Goal: Information Seeking & Learning: Find specific fact

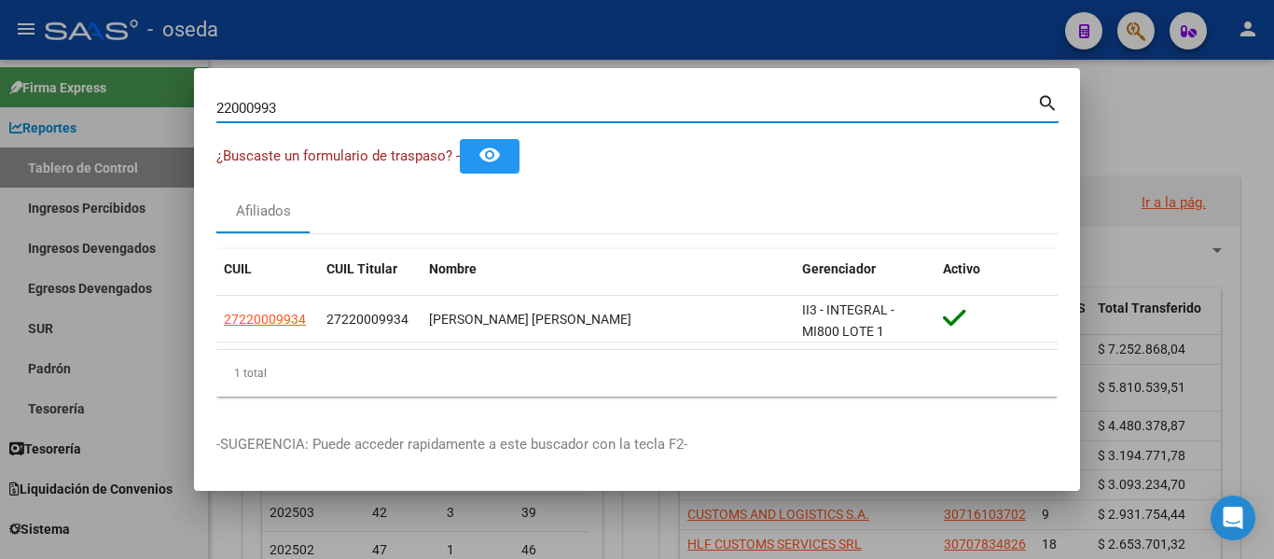
drag, startPoint x: 234, startPoint y: 94, endPoint x: 48, endPoint y: 74, distance: 187.6
click at [28, 70] on div "22000993 Buscar (apellido, dni, cuil, nro traspaso, cuit, obra social) search ¿…" at bounding box center [637, 279] width 1274 height 559
type input "[PERSON_NAME]"
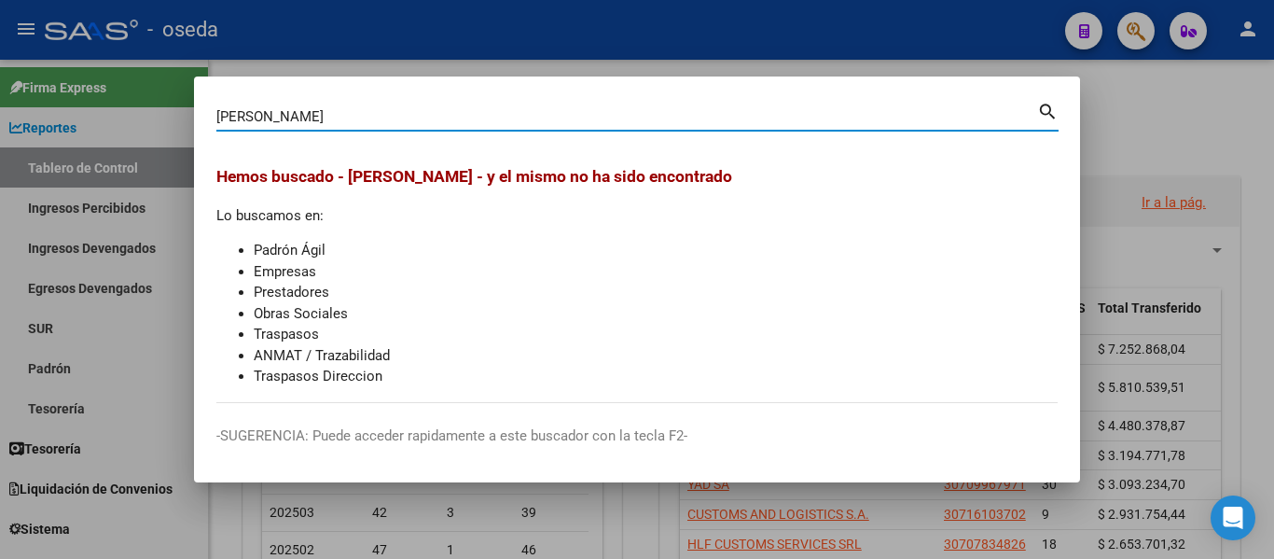
drag, startPoint x: 333, startPoint y: 118, endPoint x: 90, endPoint y: 84, distance: 245.8
click at [68, 114] on div "[PERSON_NAME] (apellido, dni, cuil, nro traspaso, cuit, obra social) search Hem…" at bounding box center [637, 279] width 1274 height 559
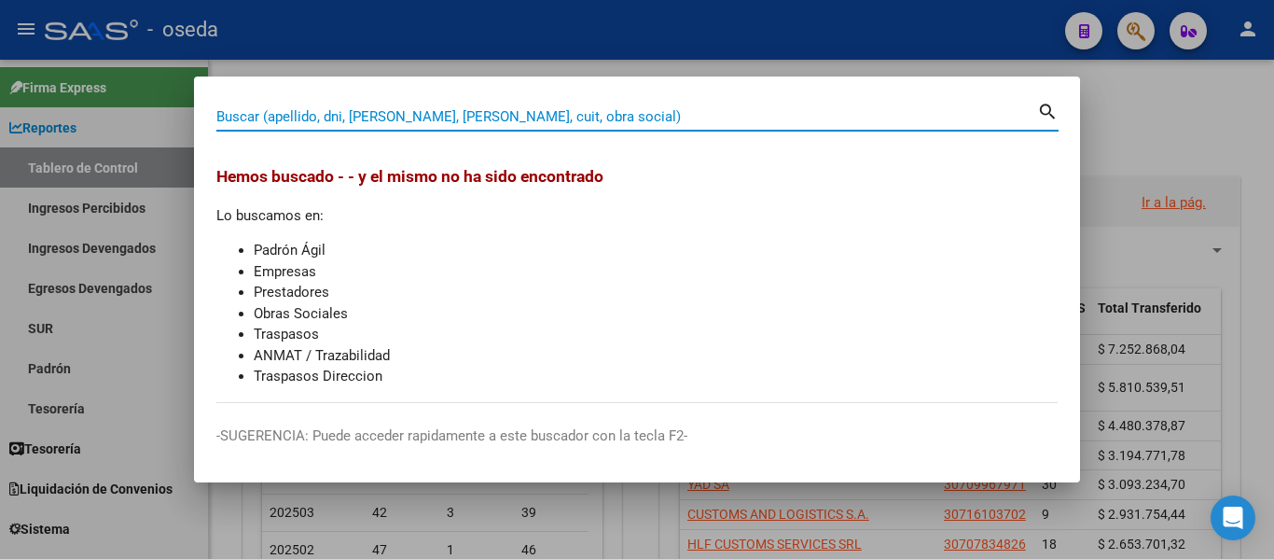
click at [410, 104] on div "Buscar (apellido, dni, [PERSON_NAME], [PERSON_NAME], cuit, obra social)" at bounding box center [626, 117] width 821 height 28
click at [409, 114] on input "Buscar (apellido, dni, [PERSON_NAME], [PERSON_NAME], cuit, obra social)" at bounding box center [626, 116] width 821 height 17
paste input "20214874130"
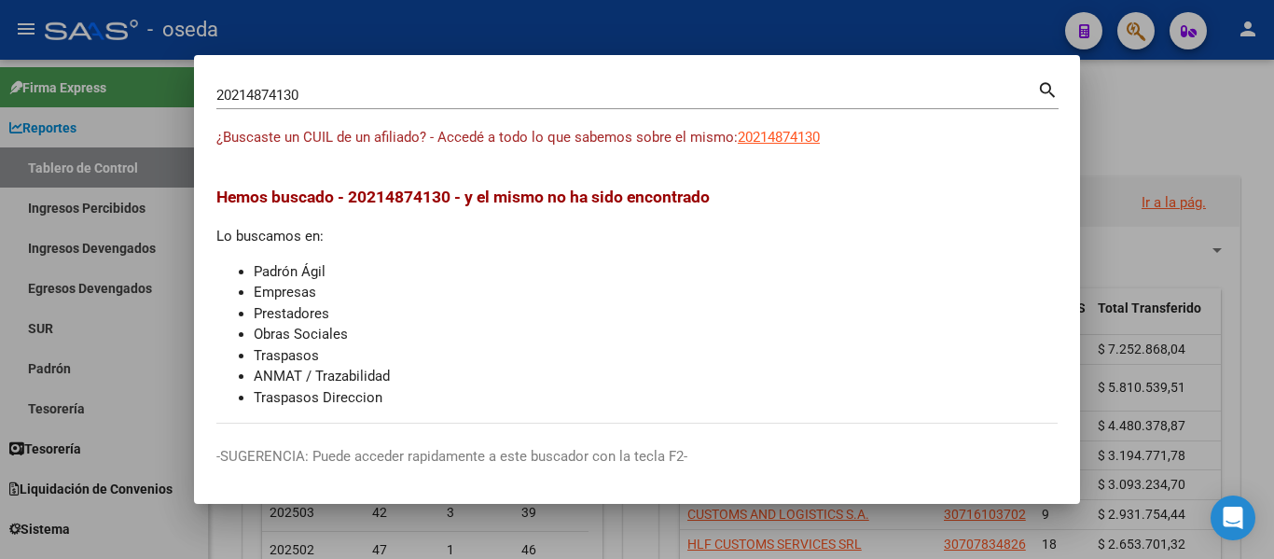
drag, startPoint x: 326, startPoint y: 86, endPoint x: 200, endPoint y: 86, distance: 126.8
click at [200, 86] on mat-dialog-content "20214874130 Buscar (apellido, dni, cuil, nro traspaso, cuit, obra social) searc…" at bounding box center [637, 250] width 886 height 346
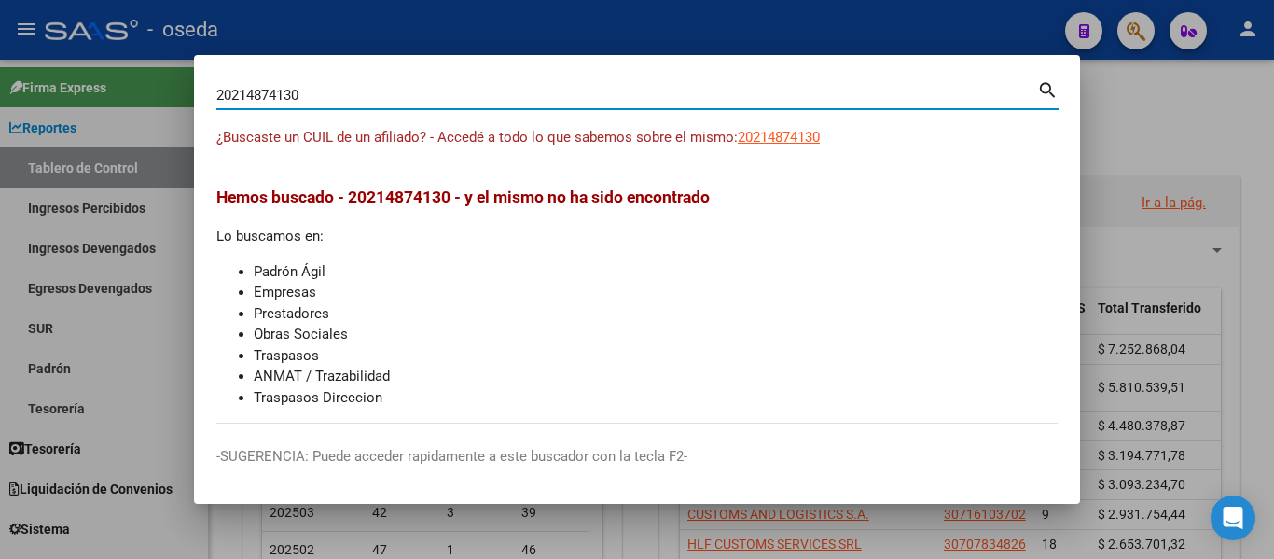
drag, startPoint x: 310, startPoint y: 90, endPoint x: 0, endPoint y: 48, distance: 312.3
click at [0, 48] on div "20214874130 Buscar (apellido, dni, cuil, nro traspaso, cuit, obra social) searc…" at bounding box center [637, 279] width 1274 height 559
type input "38253435"
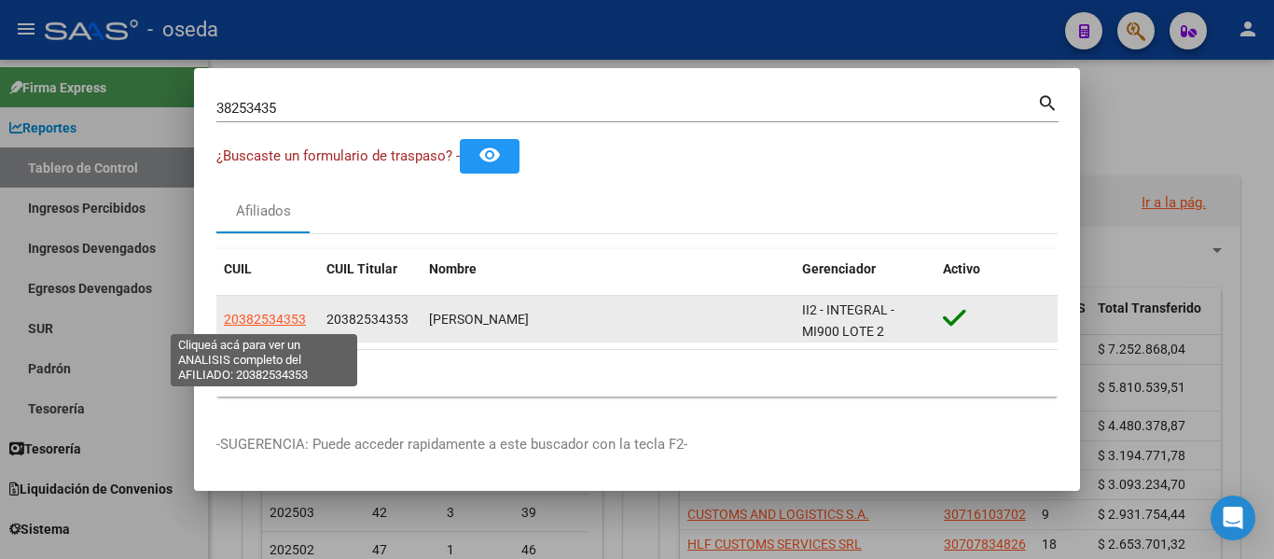
click at [283, 316] on span "20382534353" at bounding box center [265, 318] width 82 height 15
type textarea "20382534353"
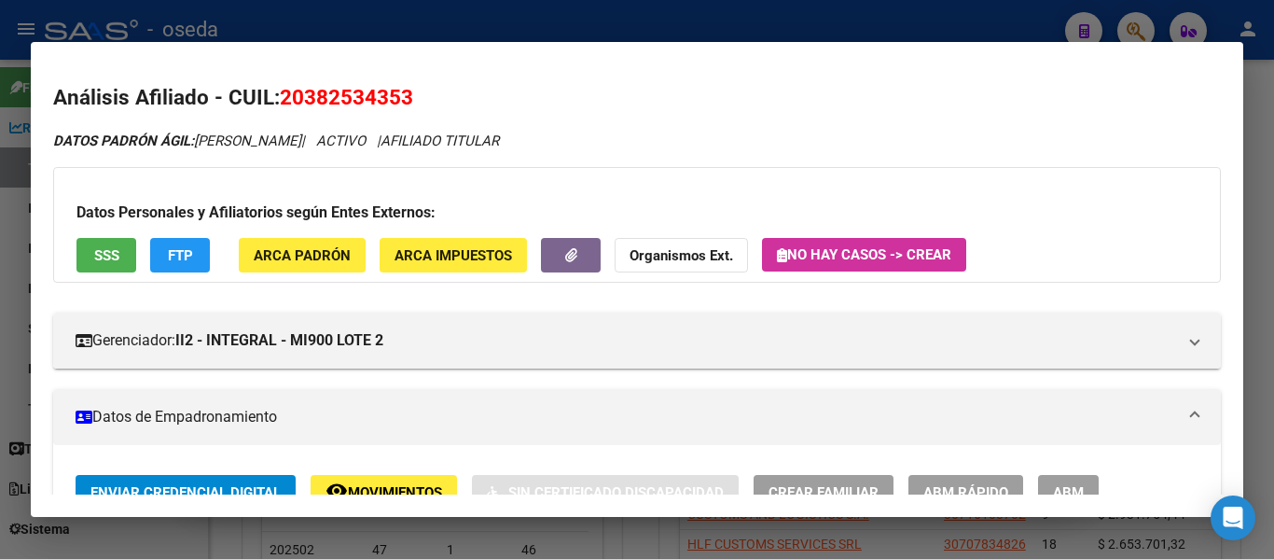
drag, startPoint x: 429, startPoint y: 92, endPoint x: 284, endPoint y: 92, distance: 144.5
click at [284, 92] on h2 "Análisis Afiliado - CUIL: 20382534353" at bounding box center [637, 98] width 1168 height 32
copy span "20382534353"
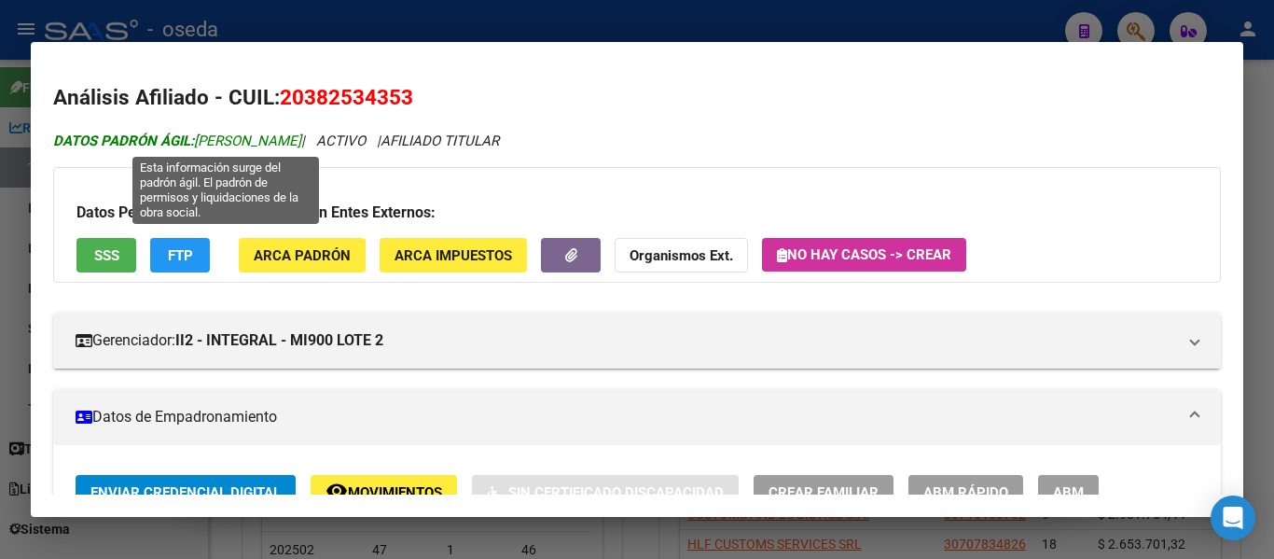
drag, startPoint x: 397, startPoint y: 137, endPoint x: 196, endPoint y: 135, distance: 201.4
click at [196, 135] on span "DATOS [PERSON_NAME]: [PERSON_NAME]" at bounding box center [177, 140] width 248 height 17
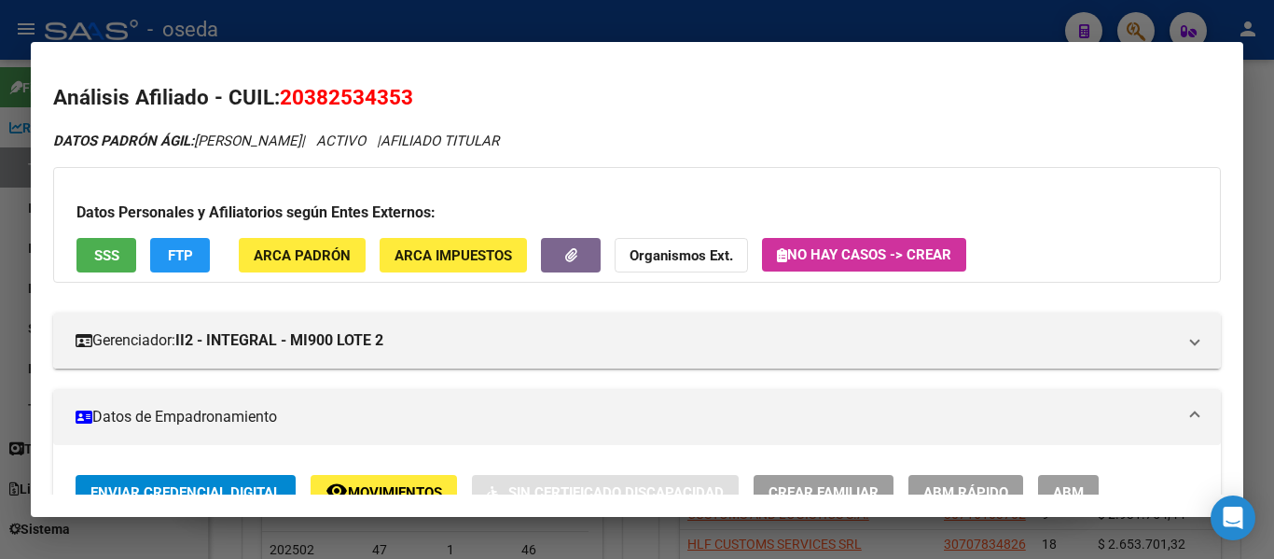
copy span "[PERSON_NAME]"
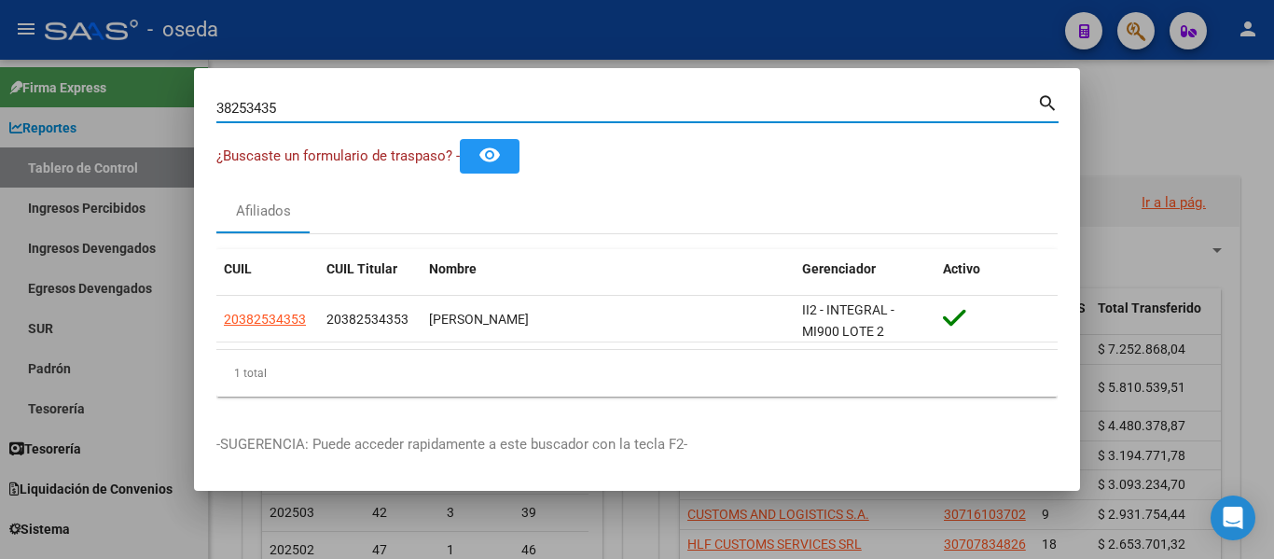
drag, startPoint x: 324, startPoint y: 109, endPoint x: 35, endPoint y: 23, distance: 300.7
click at [0, 59] on div "38253435 Buscar (apellido, dni, cuil, nro traspaso, cuit, obra social) search ¿…" at bounding box center [637, 279] width 1274 height 559
type input "0004-00071594"
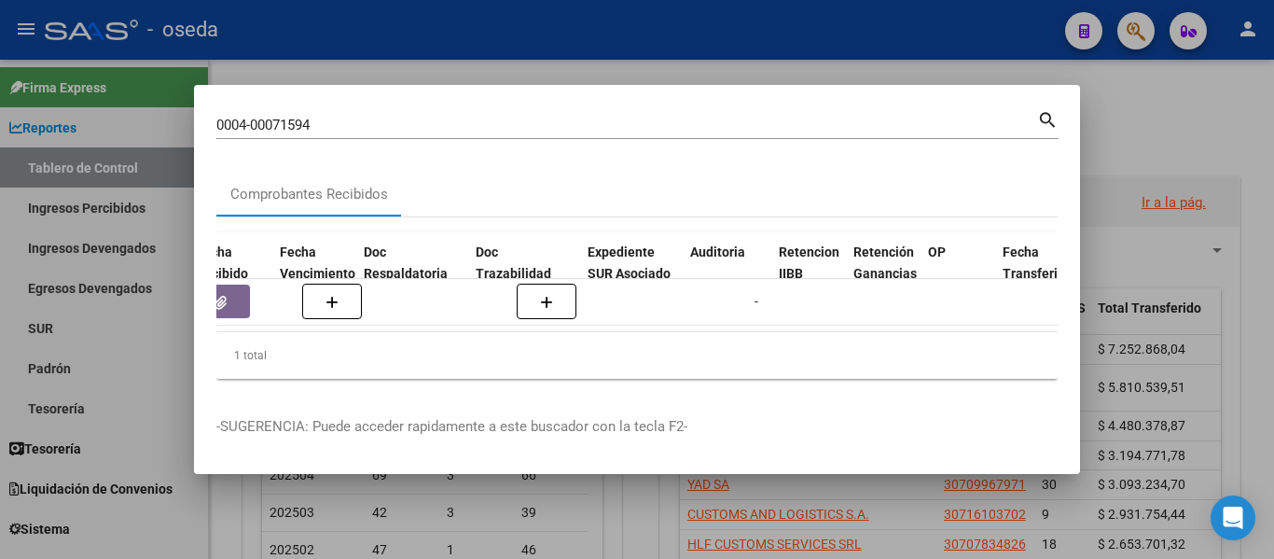
scroll to position [0, 833]
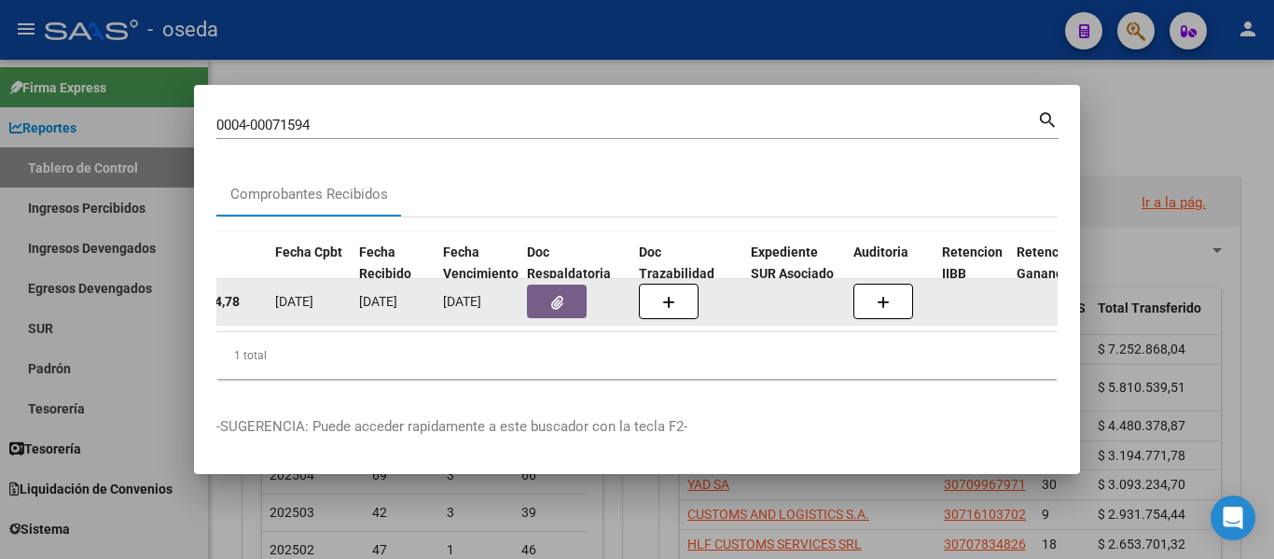
click at [540, 290] on button "button" at bounding box center [557, 301] width 60 height 34
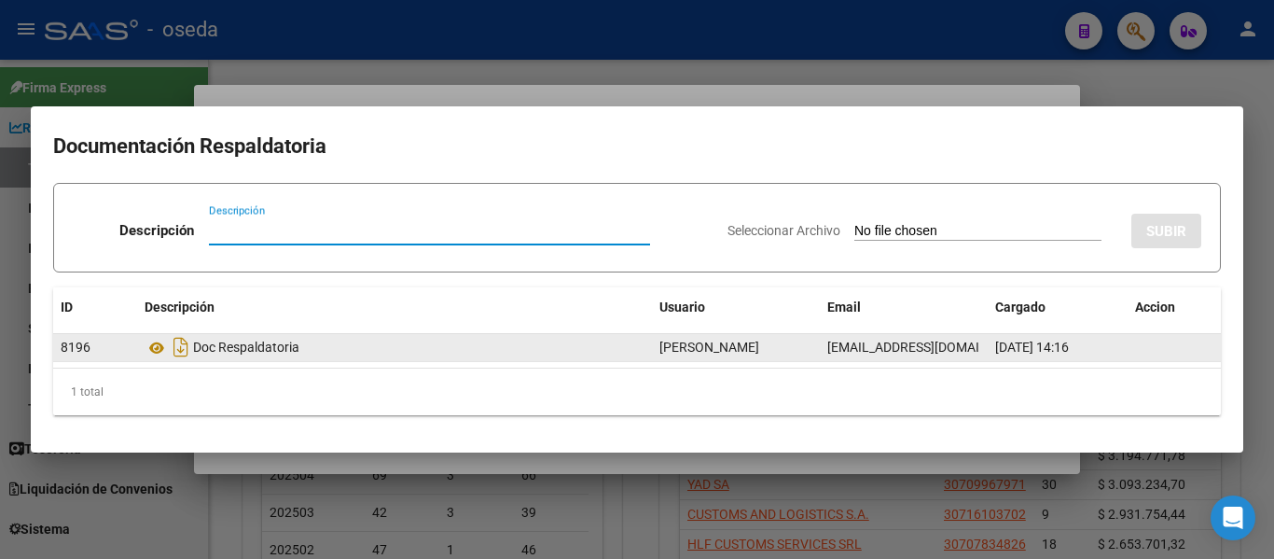
click at [265, 347] on div "Doc Respaldatoria" at bounding box center [395, 347] width 500 height 30
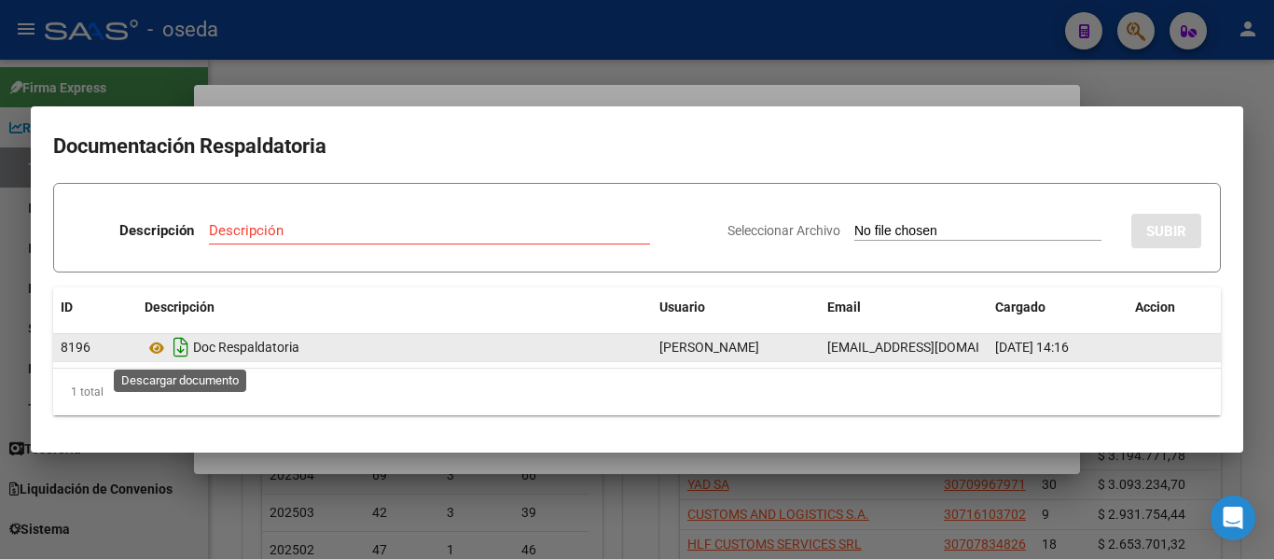
click at [174, 347] on icon "Descargar documento" at bounding box center [181, 347] width 24 height 30
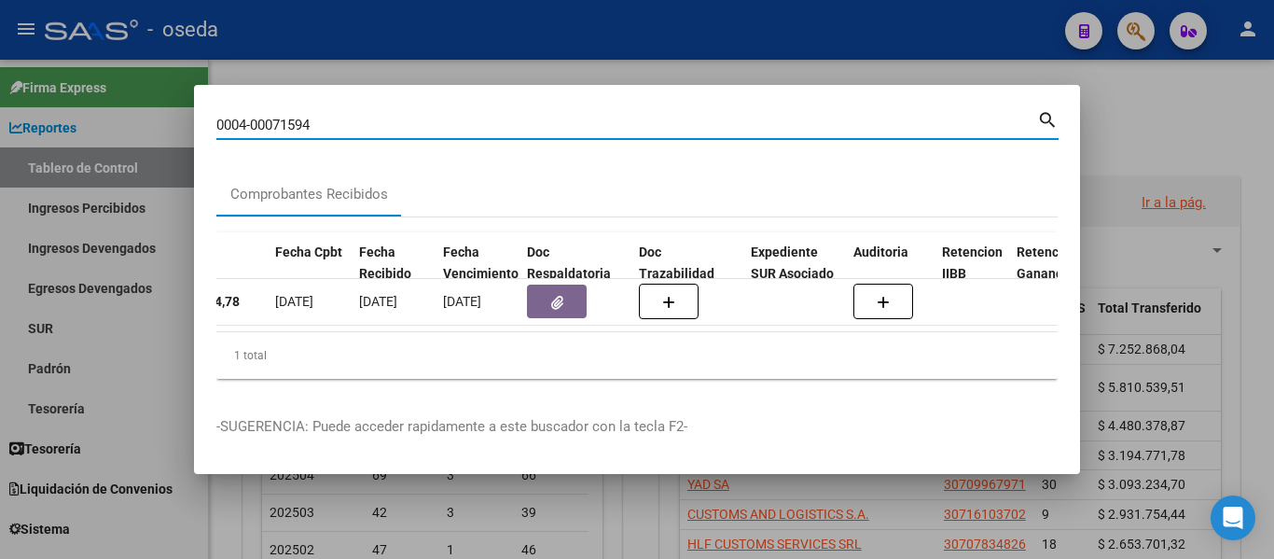
drag, startPoint x: 319, startPoint y: 124, endPoint x: 254, endPoint y: 123, distance: 65.3
click at [254, 123] on input "0004-00071594" at bounding box center [626, 125] width 821 height 17
type input "0004-00071699"
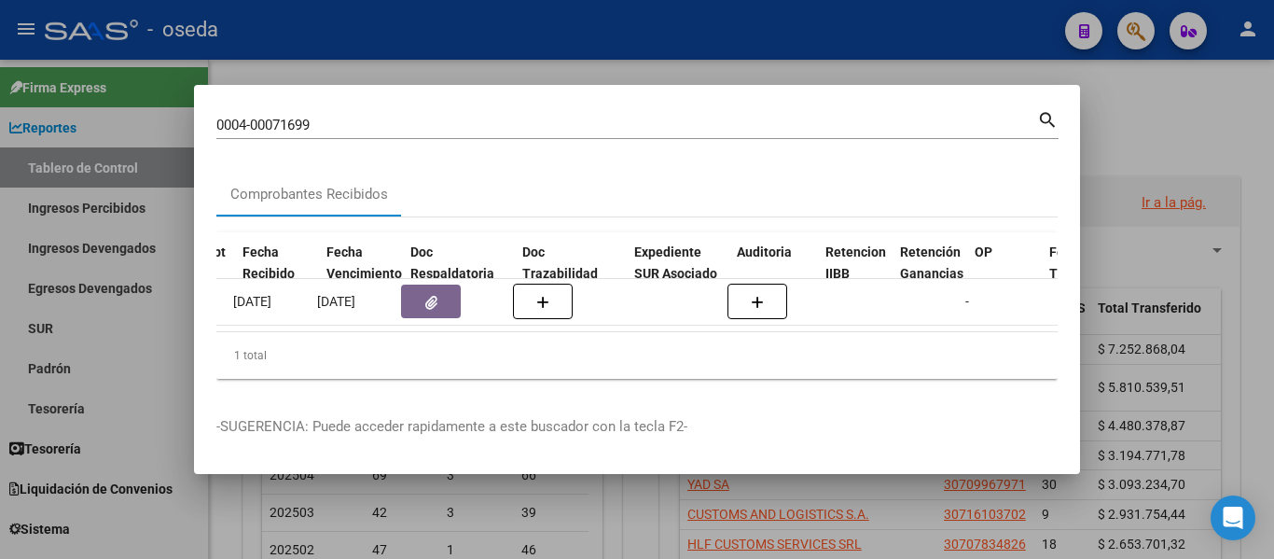
scroll to position [0, 1044]
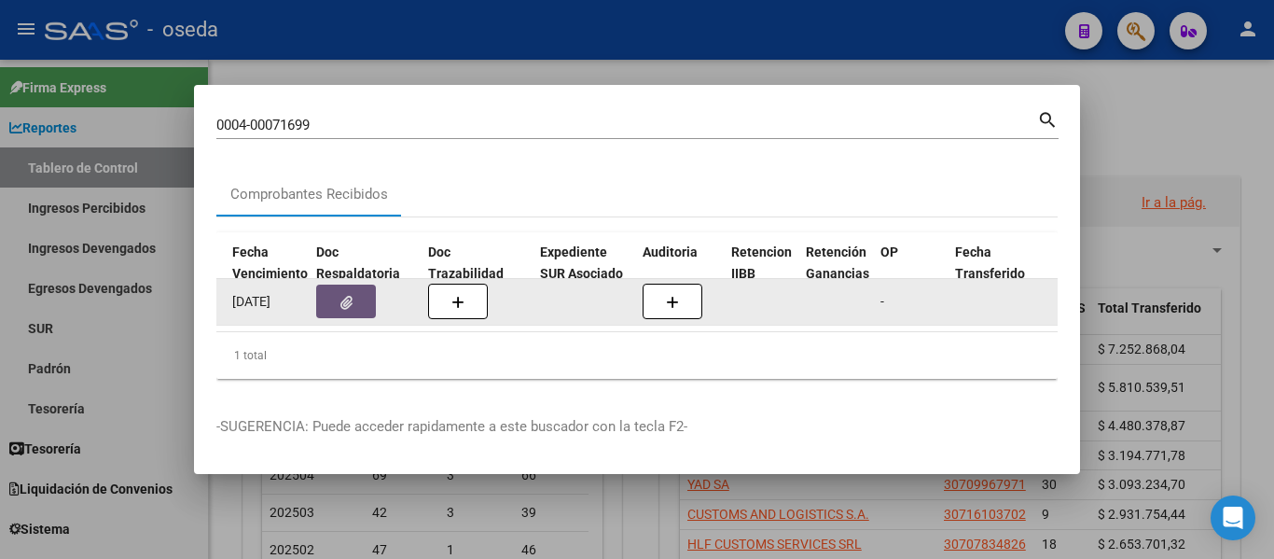
click at [340, 296] on icon "button" at bounding box center [346, 303] width 12 height 14
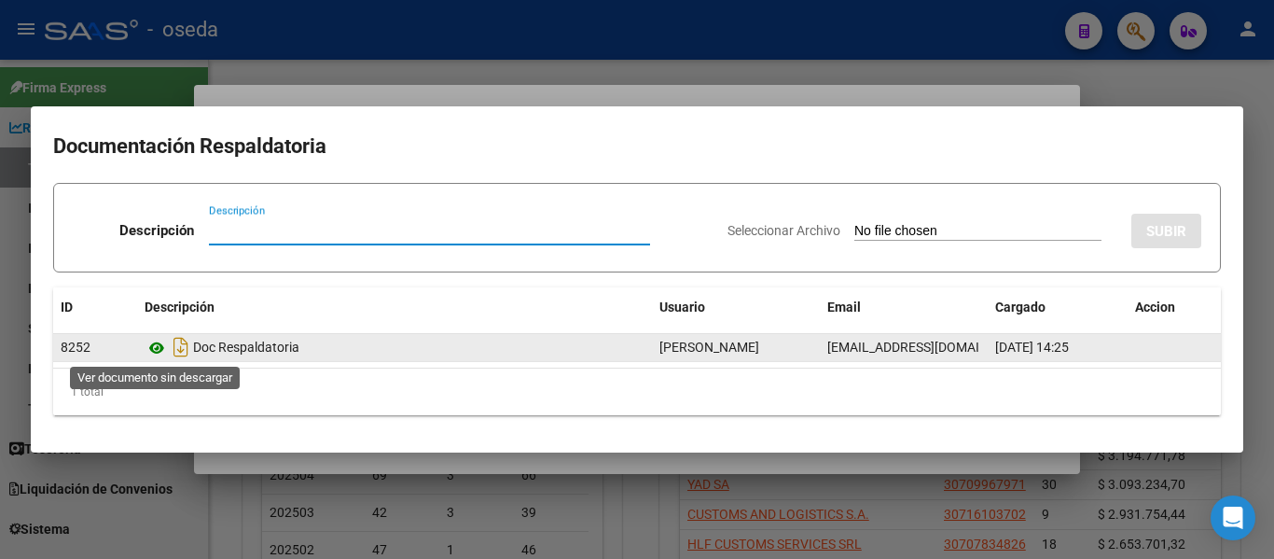
click at [160, 350] on icon at bounding box center [157, 348] width 24 height 22
